Goal: Information Seeking & Learning: Learn about a topic

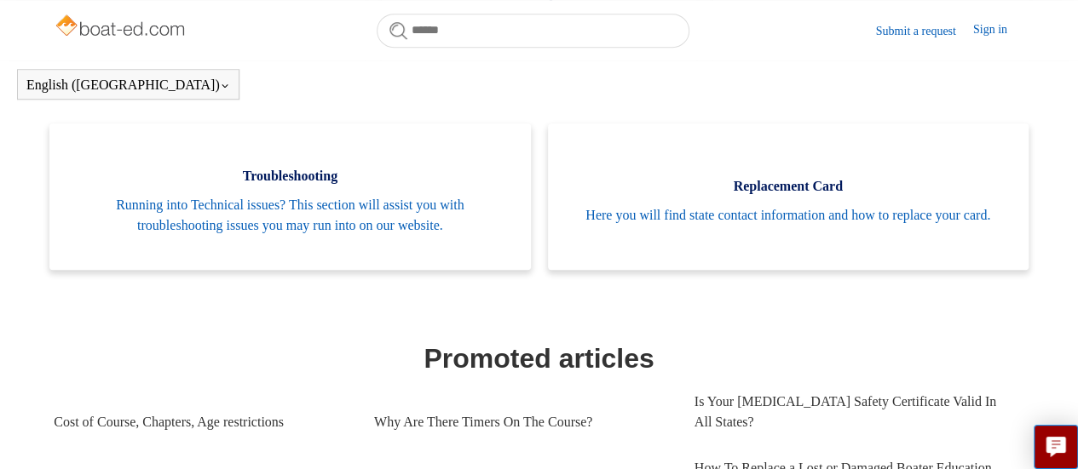
scroll to position [256, 0]
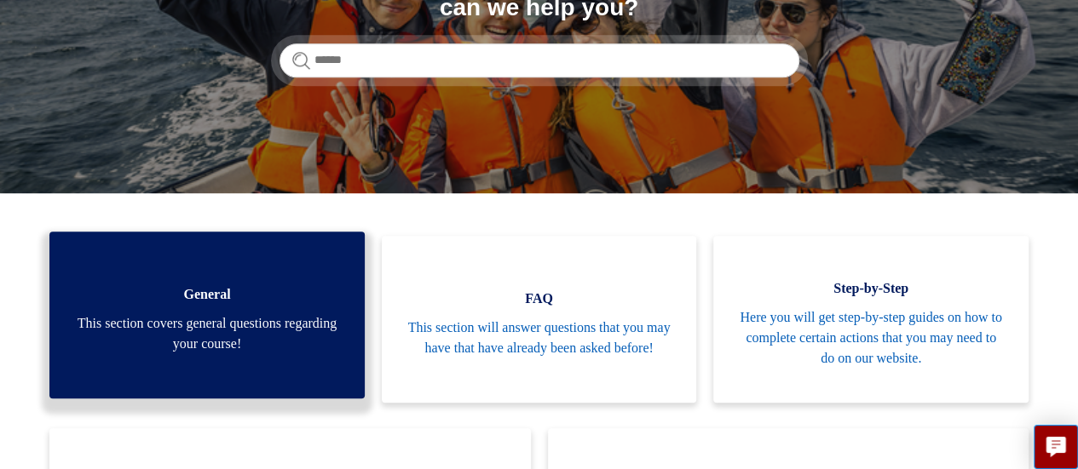
click at [221, 331] on span "This section covers general questions regarding your course!" at bounding box center [207, 334] width 264 height 41
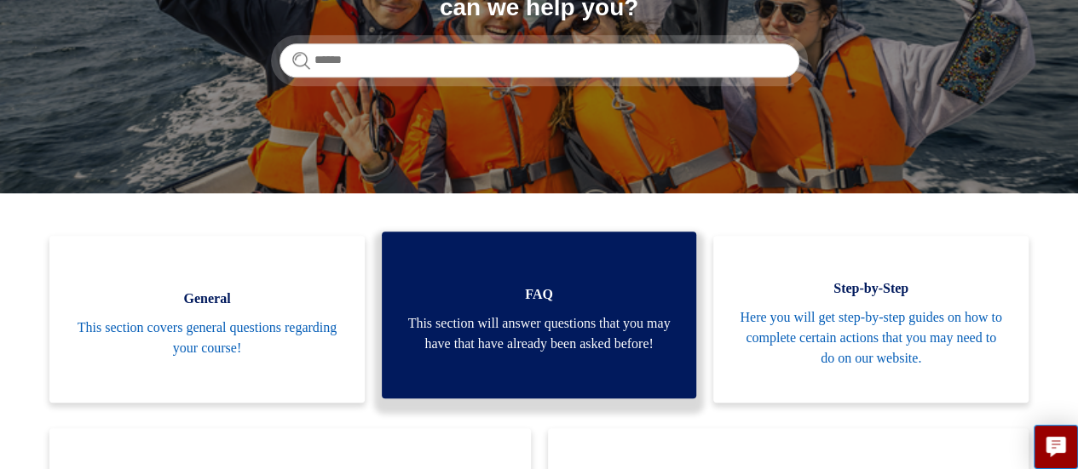
click at [518, 384] on link "FAQ This section will answer questions that you may have that have already been…" at bounding box center [539, 315] width 315 height 167
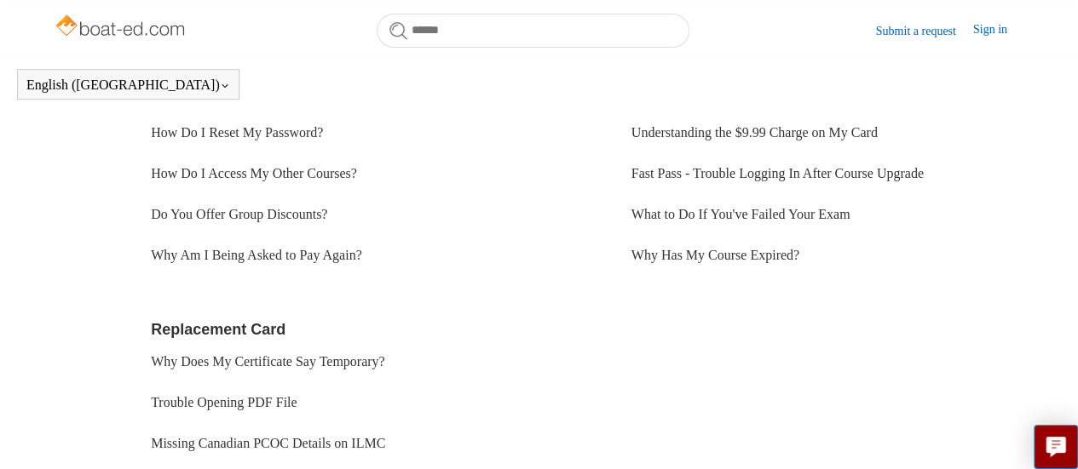
scroll to position [445, 0]
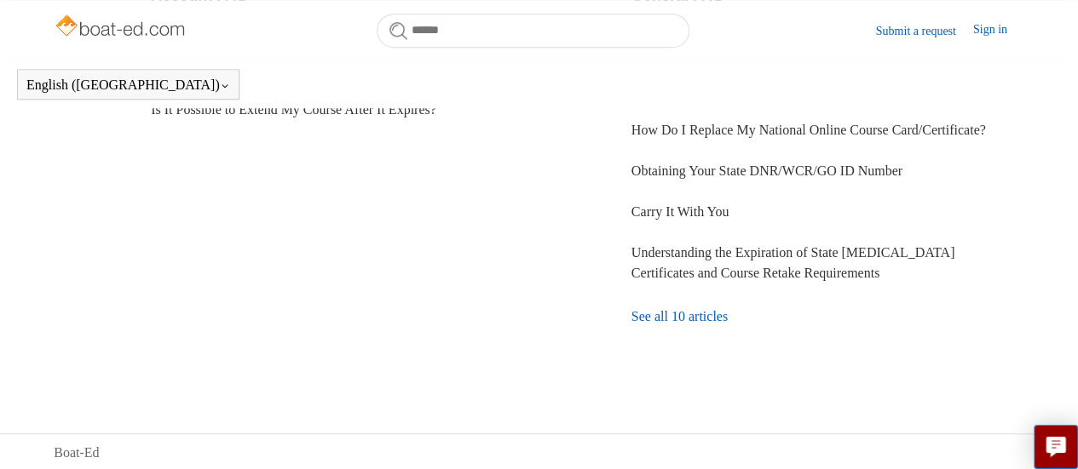
scroll to position [700, 0]
